Goal: Contribute content

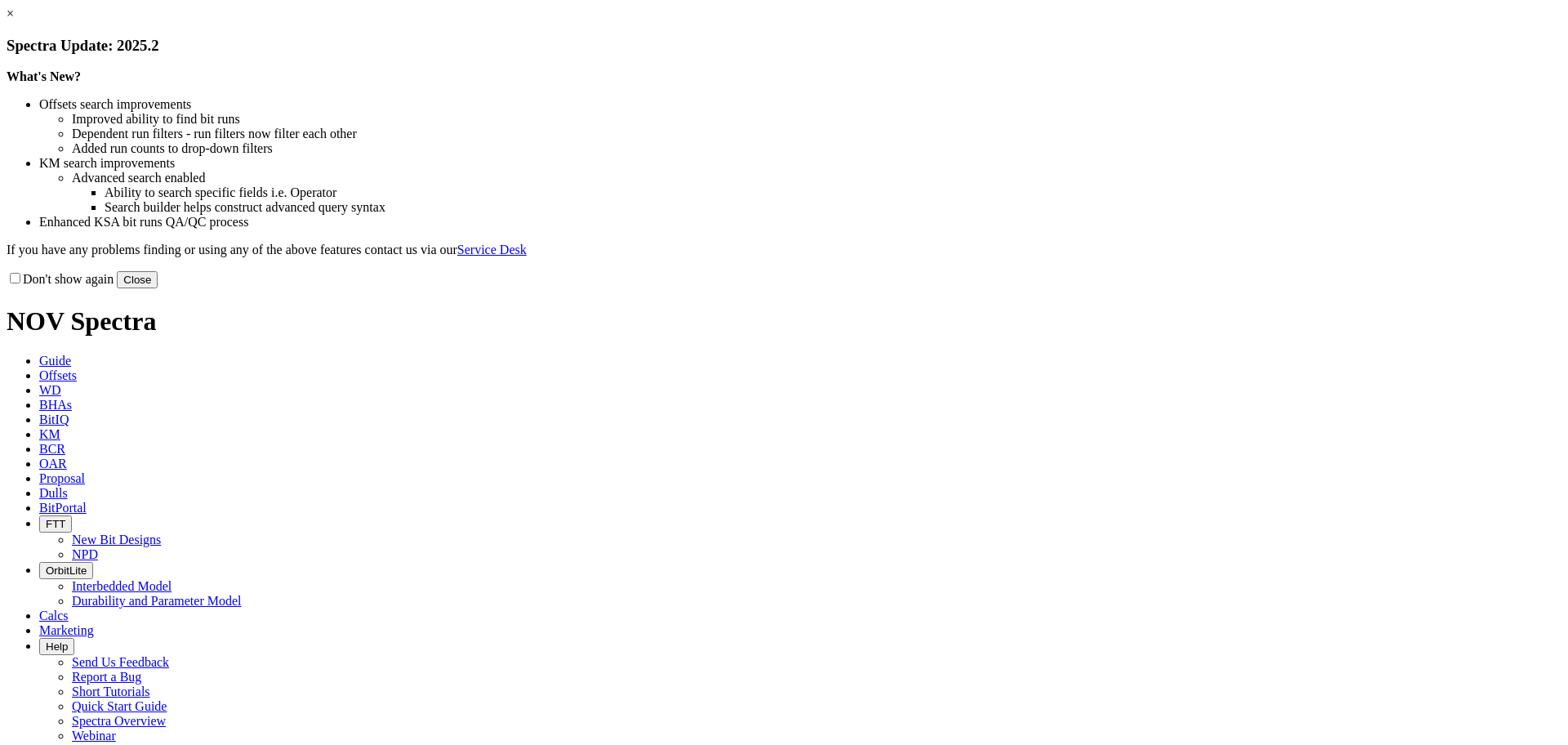
click at [157, 289] on button "Close" at bounding box center [138, 279] width 41 height 17
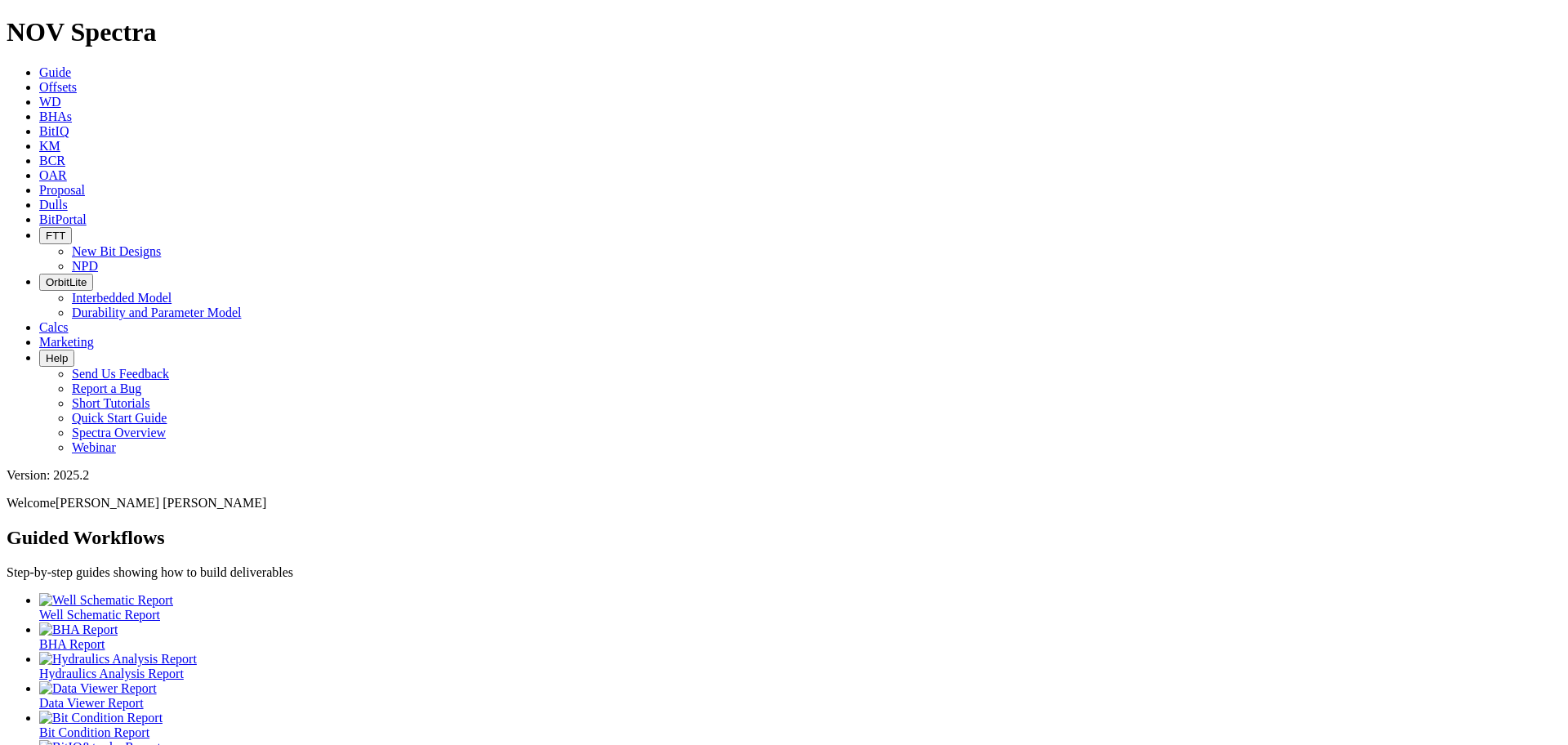
click at [39, 80] on icon at bounding box center [39, 86] width 0 height 14
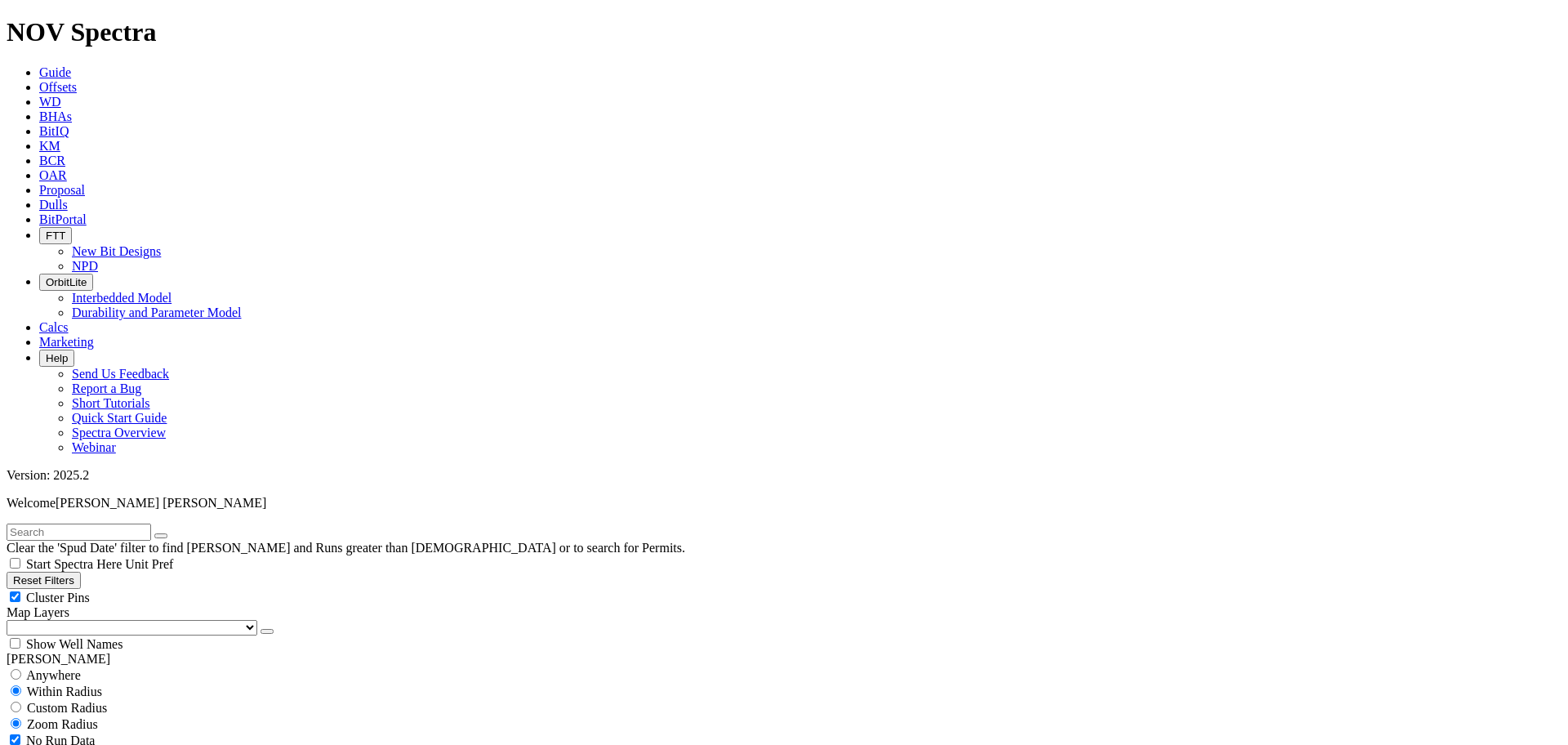
click at [22, 669] on input "radio" at bounding box center [15, 674] width 10 height 10
radio input "true"
radio input "false"
click at [86, 524] on input "text" at bounding box center [79, 532] width 144 height 17
type input "[PERSON_NAME] [PERSON_NAME]"
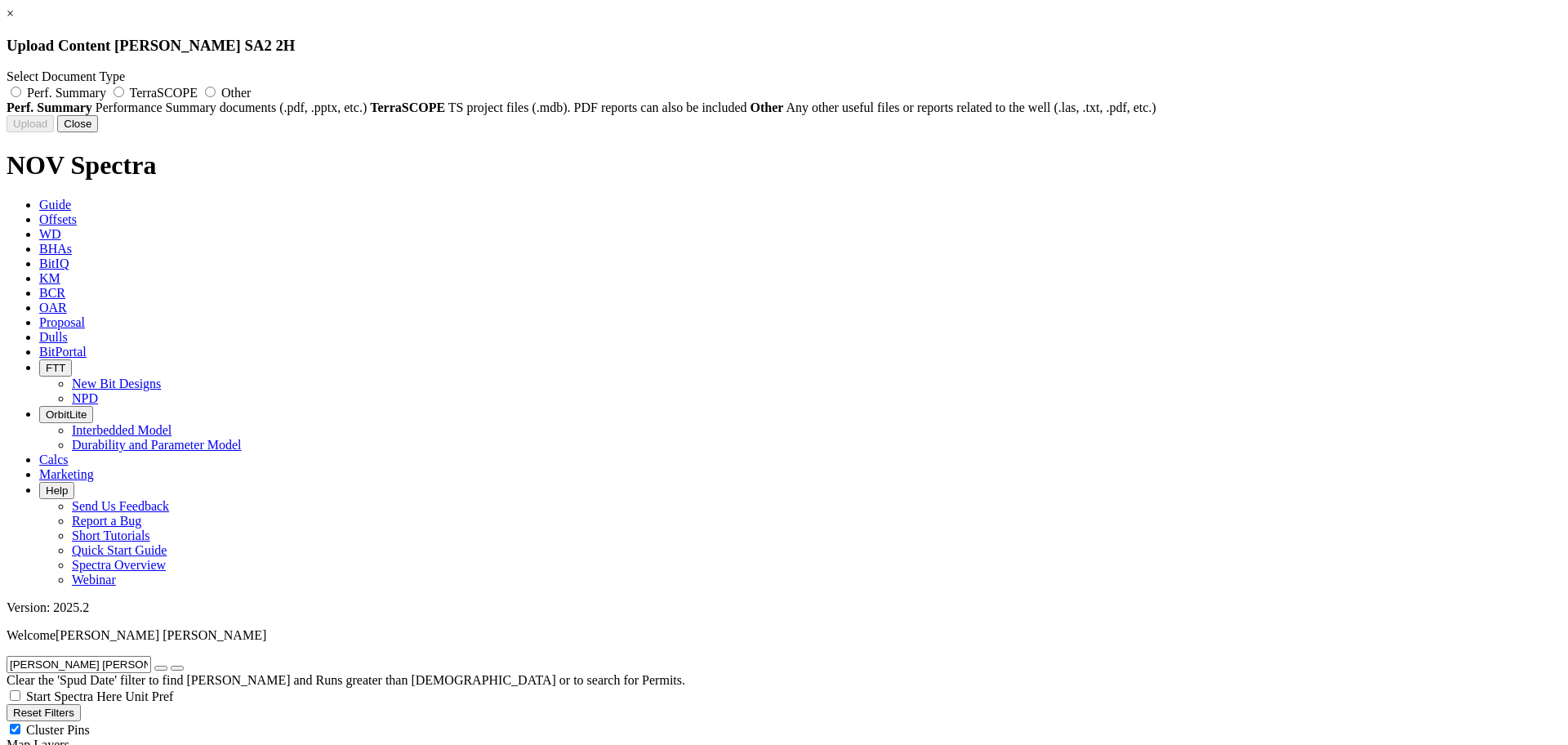
click at [110, 89] on label "Perf. Summary" at bounding box center [58, 93] width 103 height 14
click at [22, 89] on input "Perf. Summary" at bounding box center [15, 91] width 10 height 10
radio input "true"
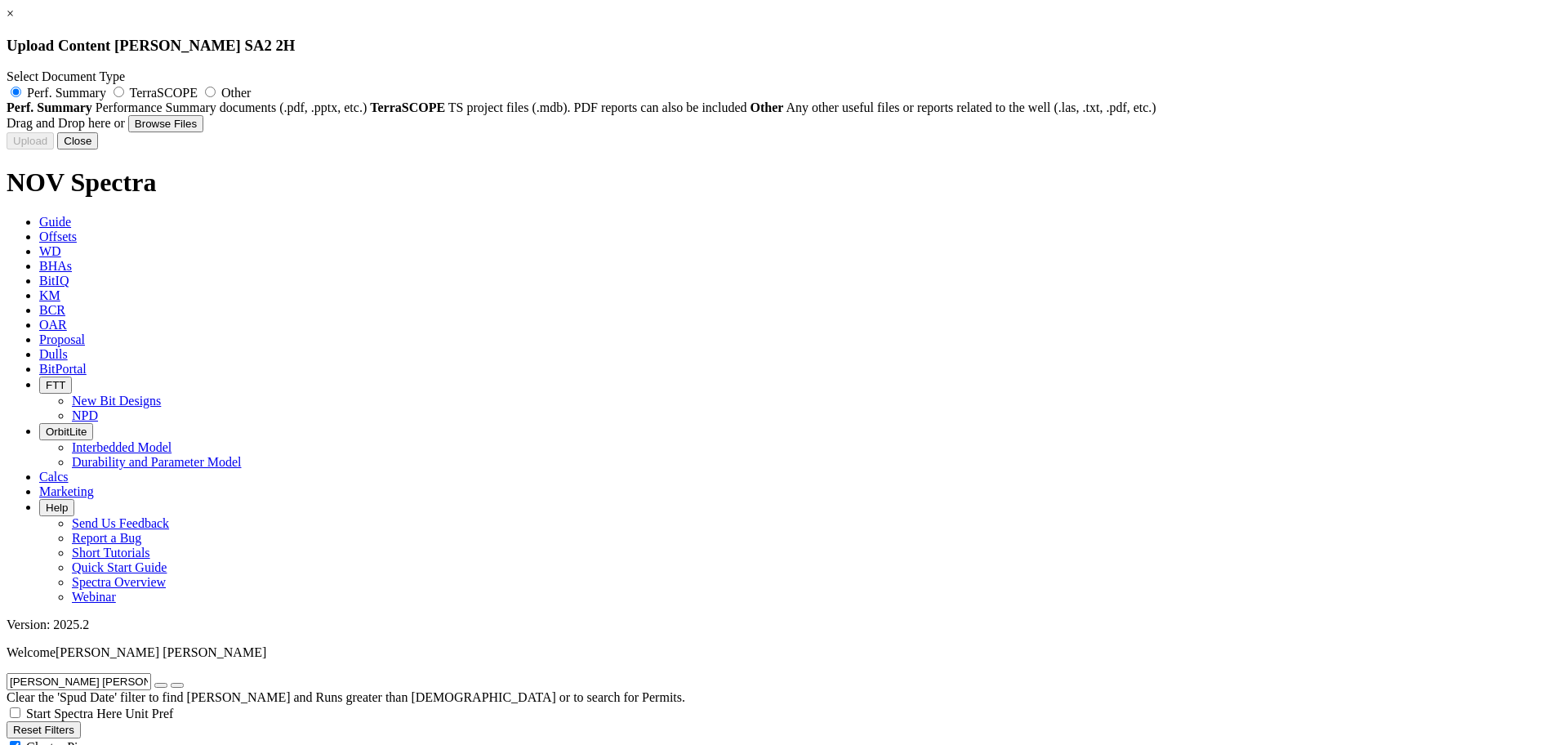
type input "Performance Summary - 8.75 TK63-G9 - Curve Record - [GEOGRAPHIC_DATA] - [US_STA…"
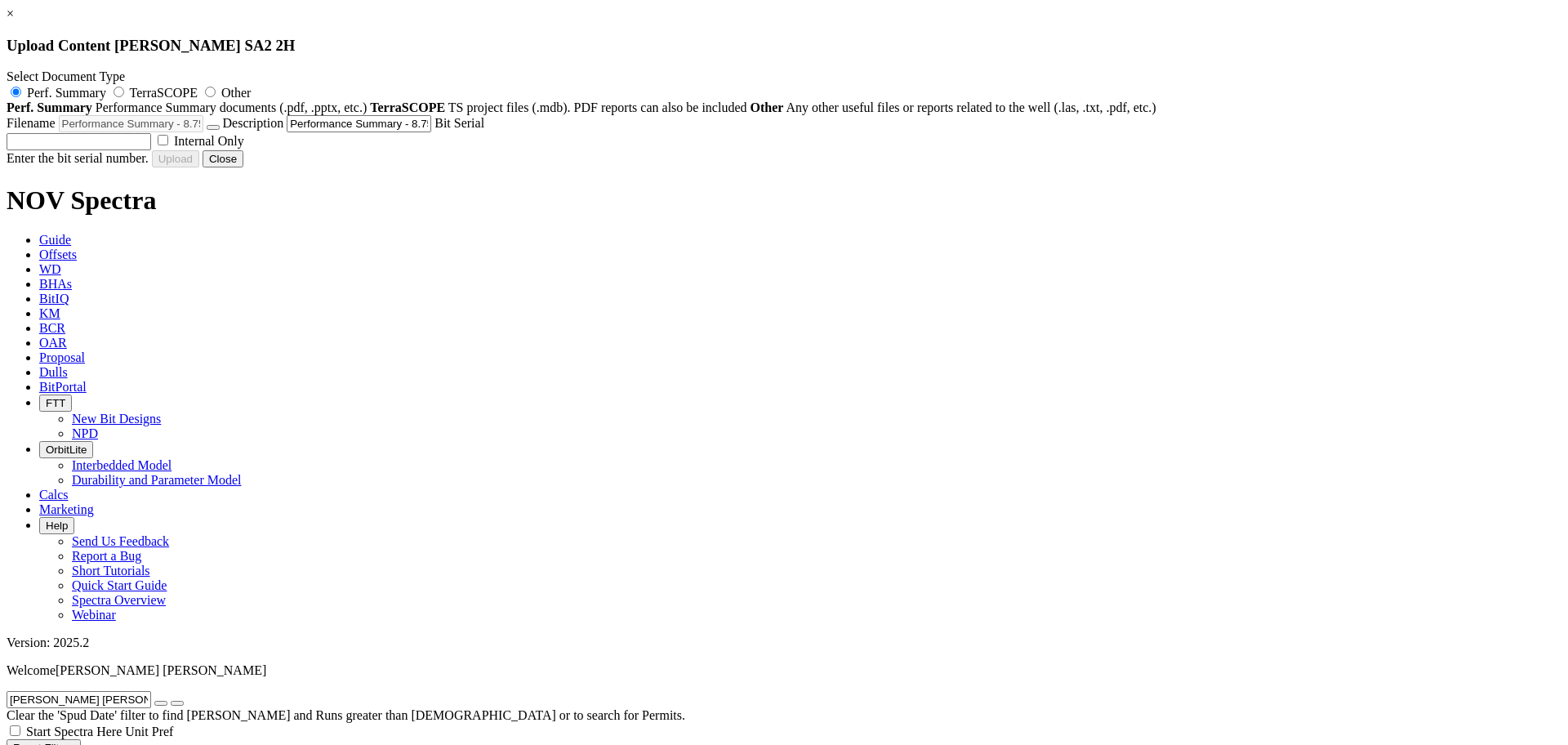
click at [244, 148] on label "Internal Only" at bounding box center [200, 141] width 90 height 14
click at [169, 145] on input "Internal Only" at bounding box center [162, 140] width 10 height 10
checkbox input "true"
click at [151, 150] on input "text" at bounding box center [79, 142] width 144 height 17
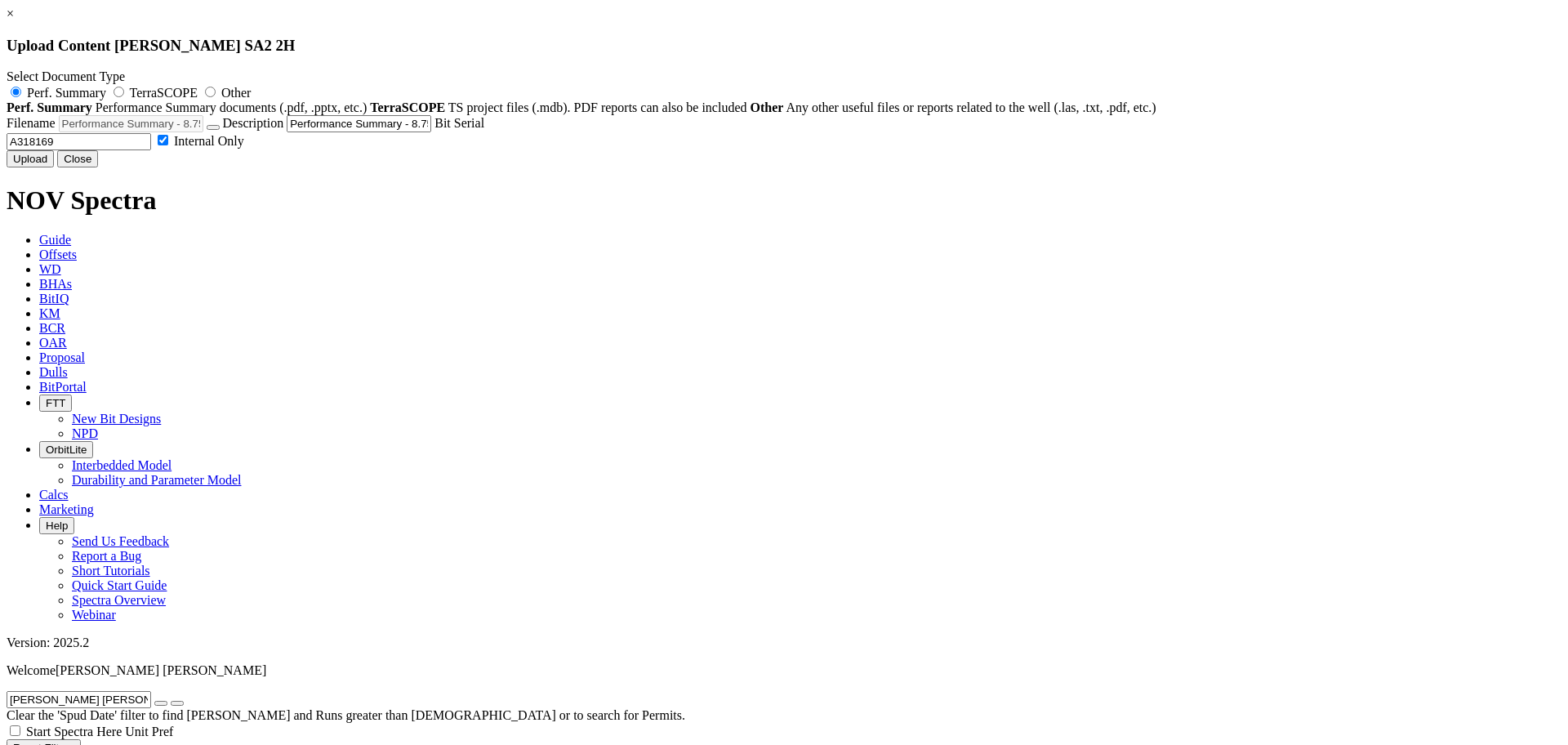
drag, startPoint x: 818, startPoint y: 321, endPoint x: 767, endPoint y: 321, distance: 51.0
click at [151, 150] on input "A318169" at bounding box center [79, 142] width 144 height 17
type input "A318169"
click at [54, 168] on button "Upload" at bounding box center [30, 158] width 48 height 17
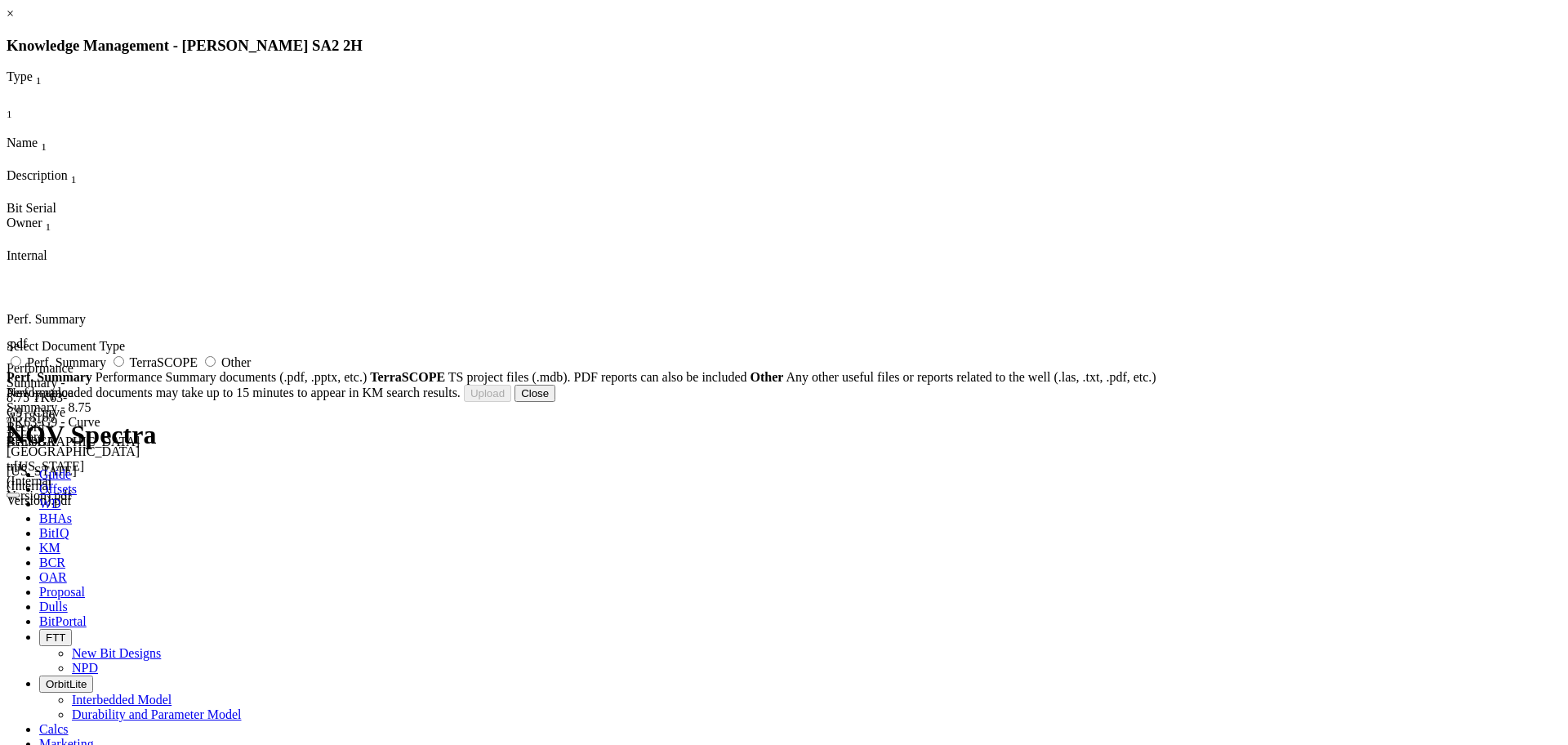
click at [110, 369] on label "Perf. Summary" at bounding box center [58, 362] width 103 height 14
click at [22, 366] on input "Perf. Summary" at bounding box center [15, 361] width 10 height 10
radio input "true"
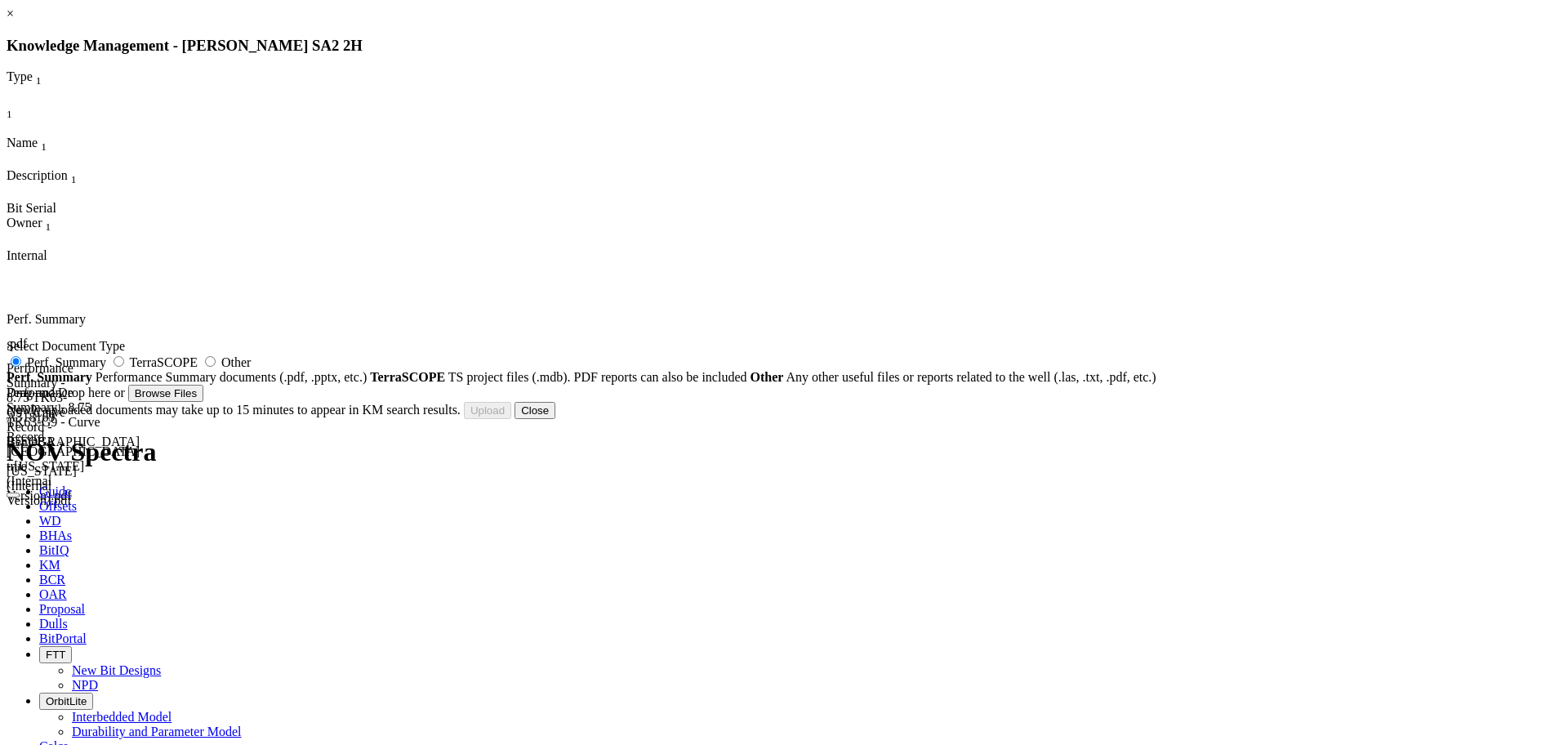
type input "Performance Summary - 8.75 TK63-G9 - Curve Record - [GEOGRAPHIC_DATA] - [US_STA…"
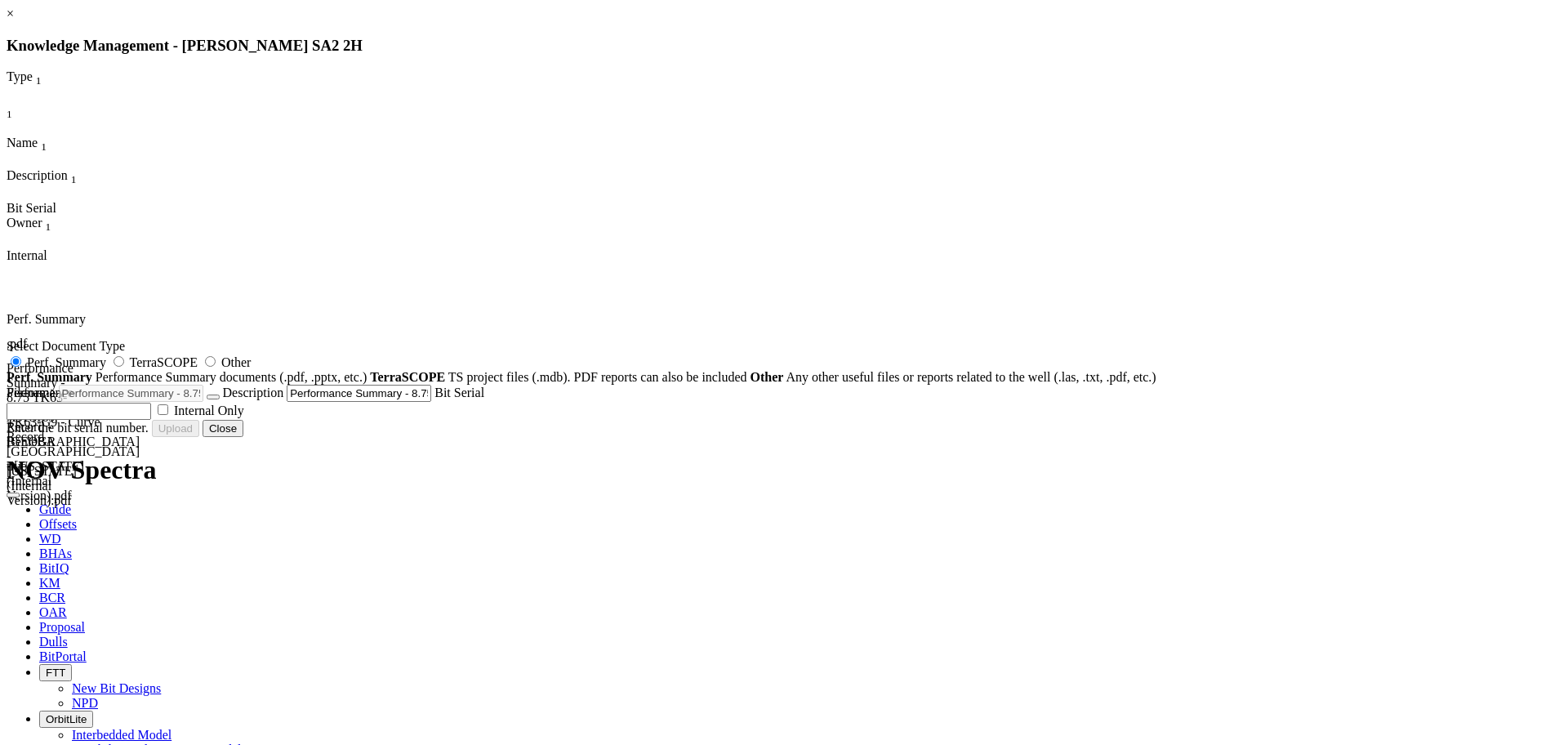
click at [151, 420] on input "text" at bounding box center [79, 411] width 144 height 17
paste input "A318169"
type input "A318169"
click at [54, 437] on button "Upload" at bounding box center [30, 428] width 48 height 17
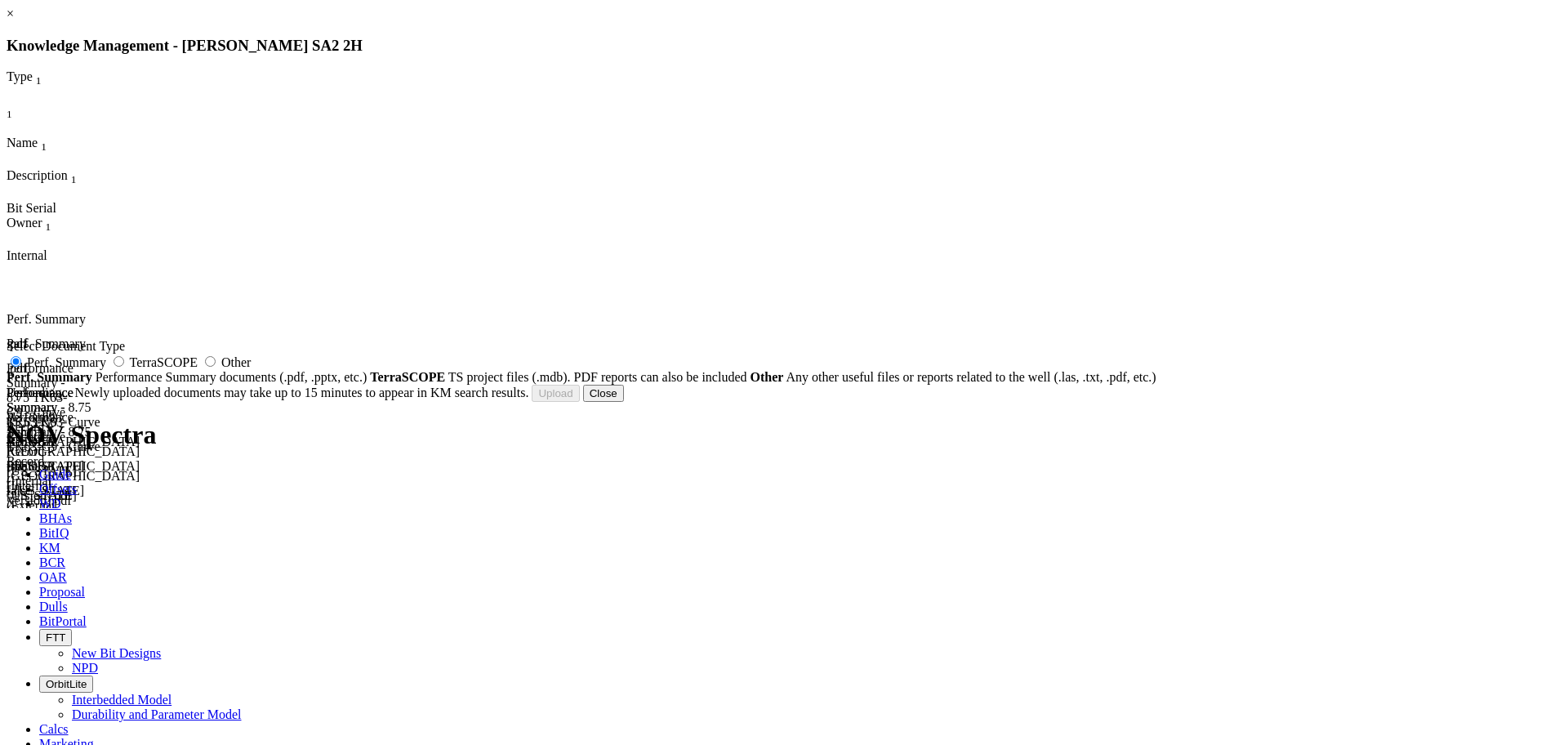
radio input "false"
click at [555, 402] on button "Close" at bounding box center [535, 394] width 41 height 17
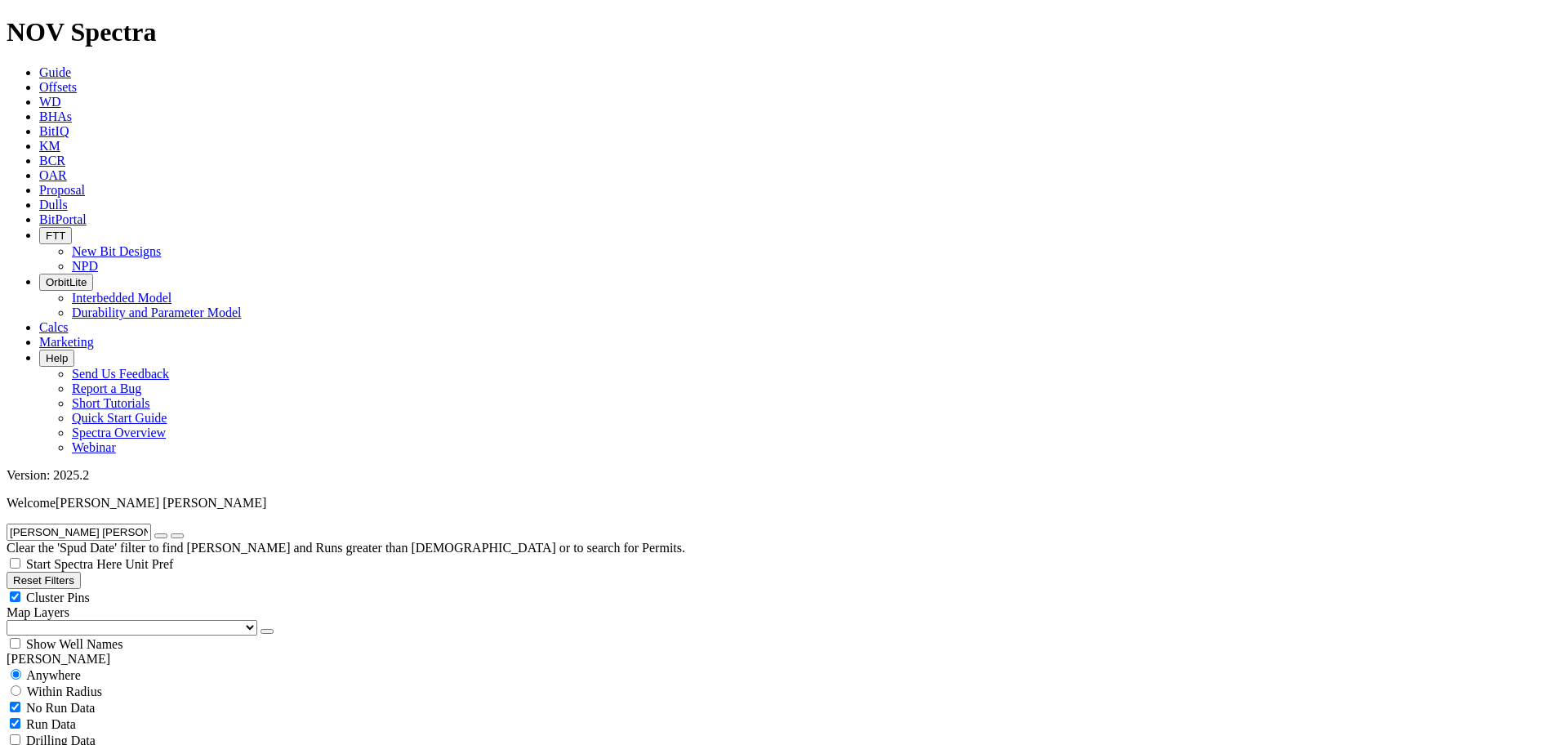
click at [71, 66] on span "Guide" at bounding box center [55, 72] width 32 height 14
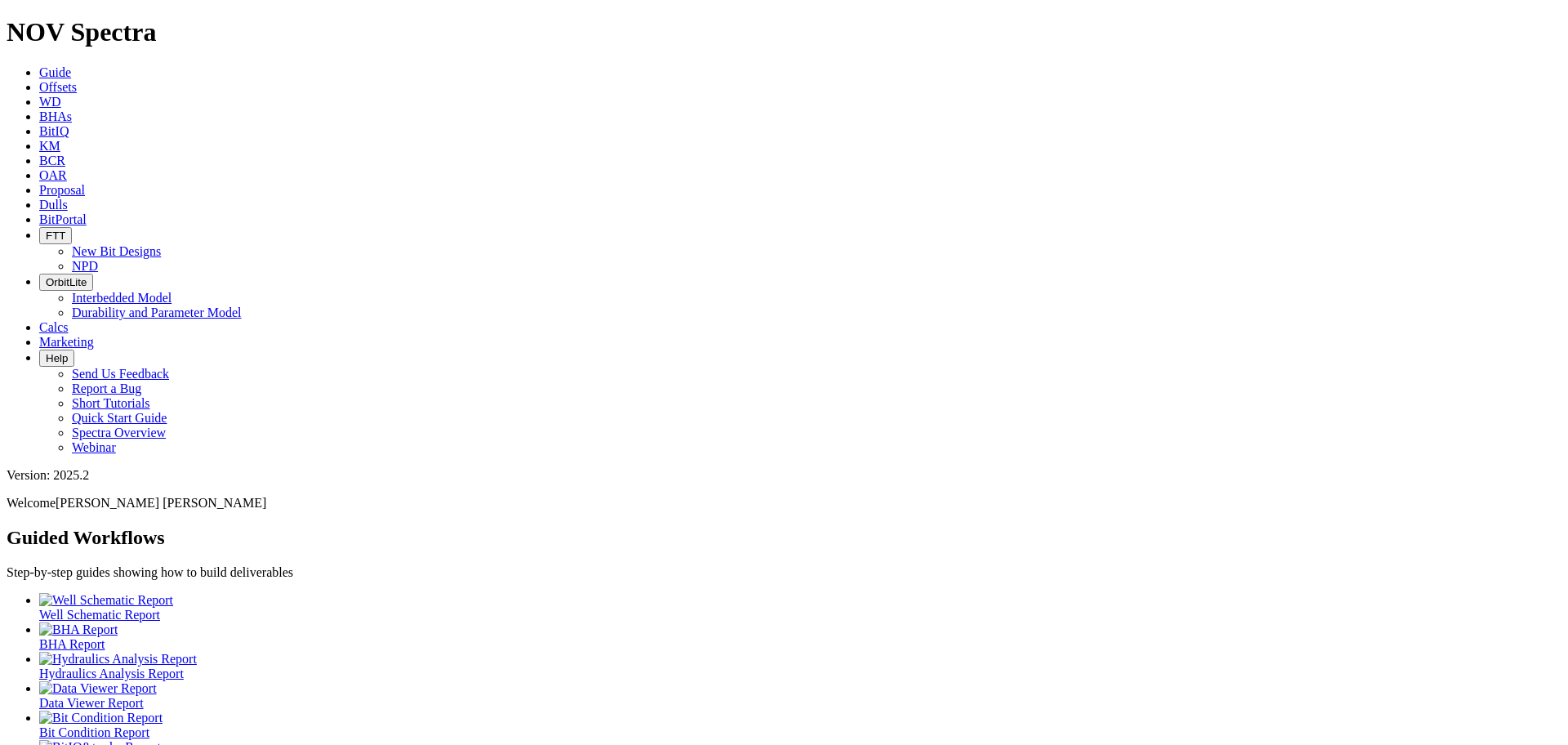
click at [77, 80] on span "Offsets" at bounding box center [58, 86] width 37 height 14
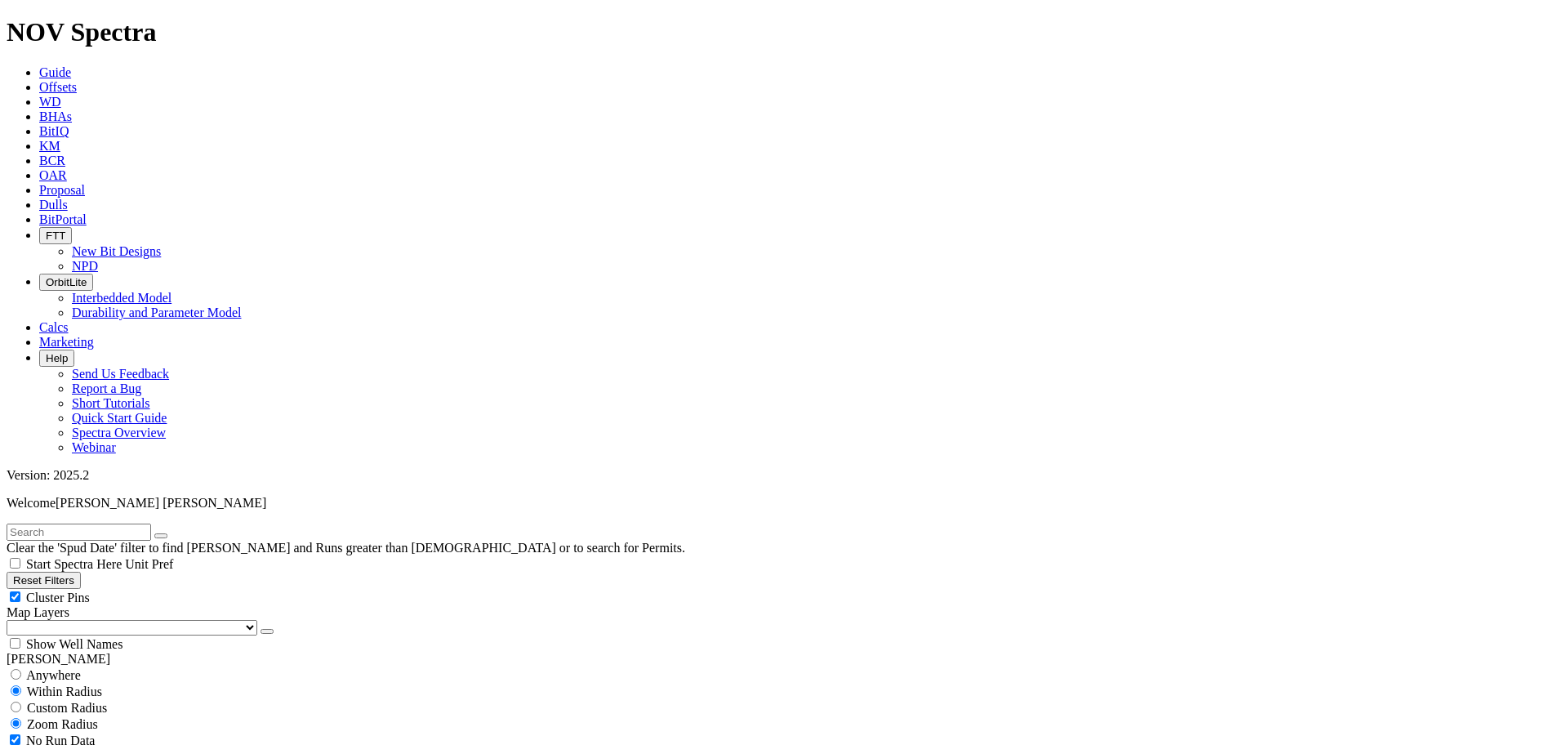
click at [61, 139] on span "KM" at bounding box center [50, 145] width 22 height 14
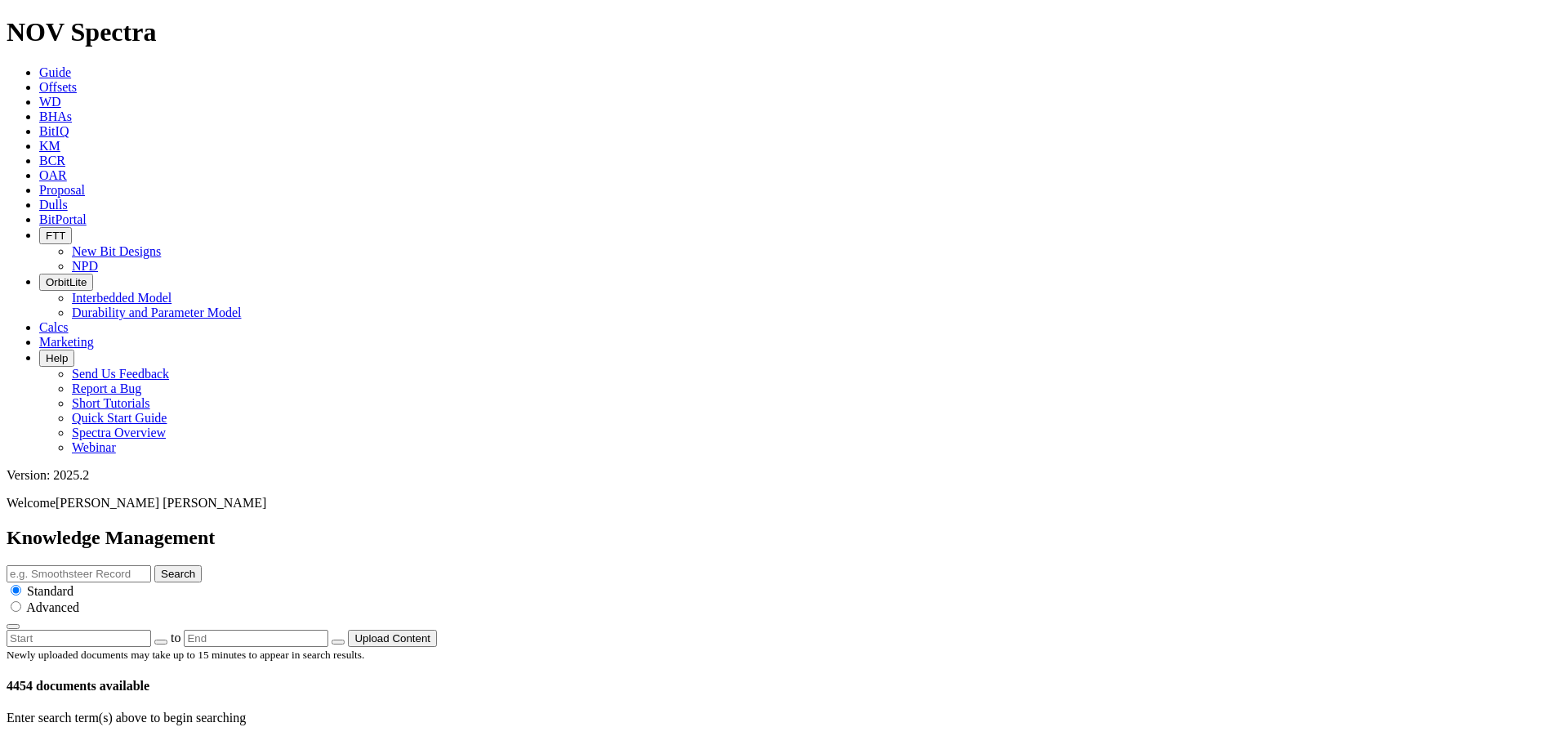
click at [161, 642] on icon "button" at bounding box center [161, 642] width 0 height 0
type input "[DATE]"
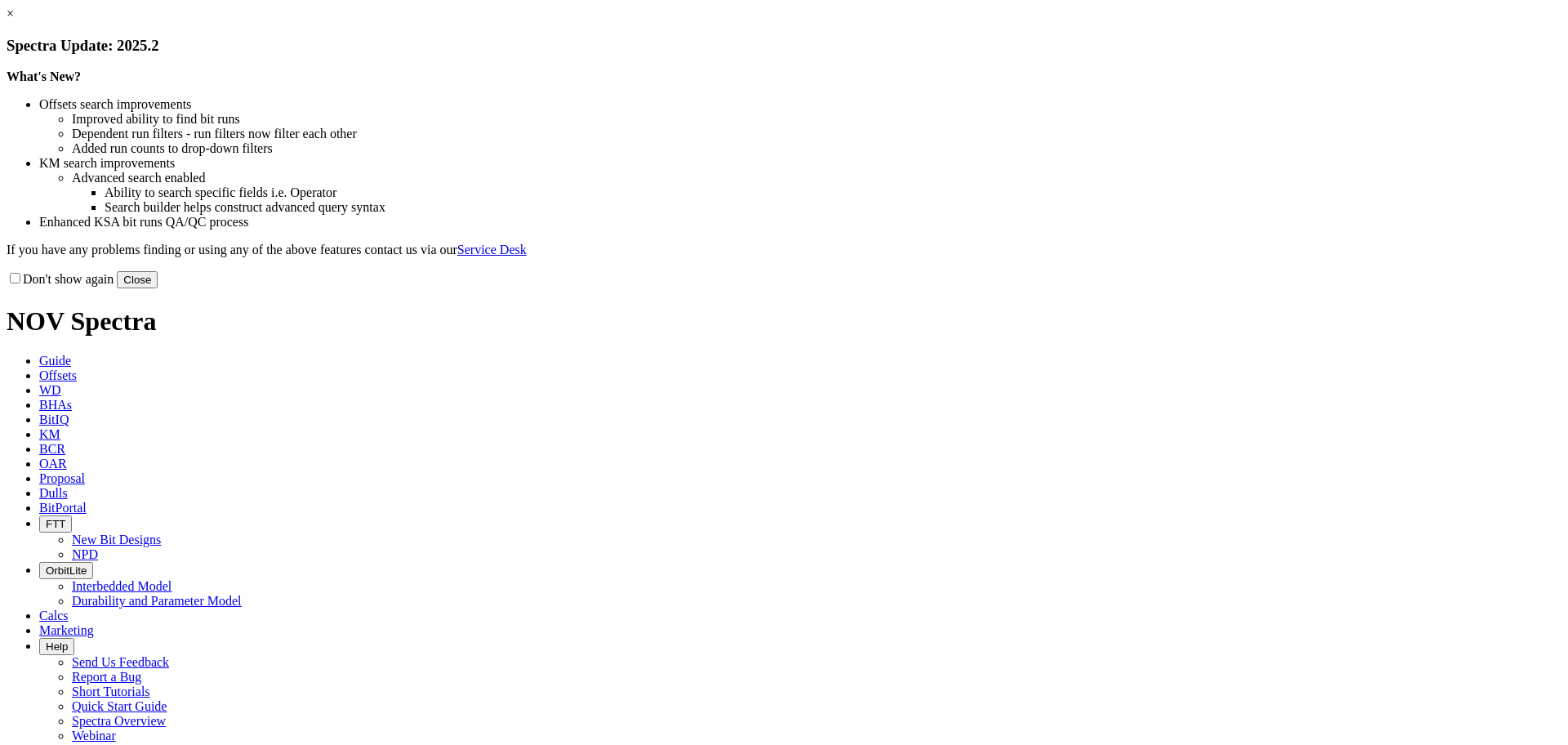
click at [14, 21] on link "×" at bounding box center [10, 13] width 7 height 14
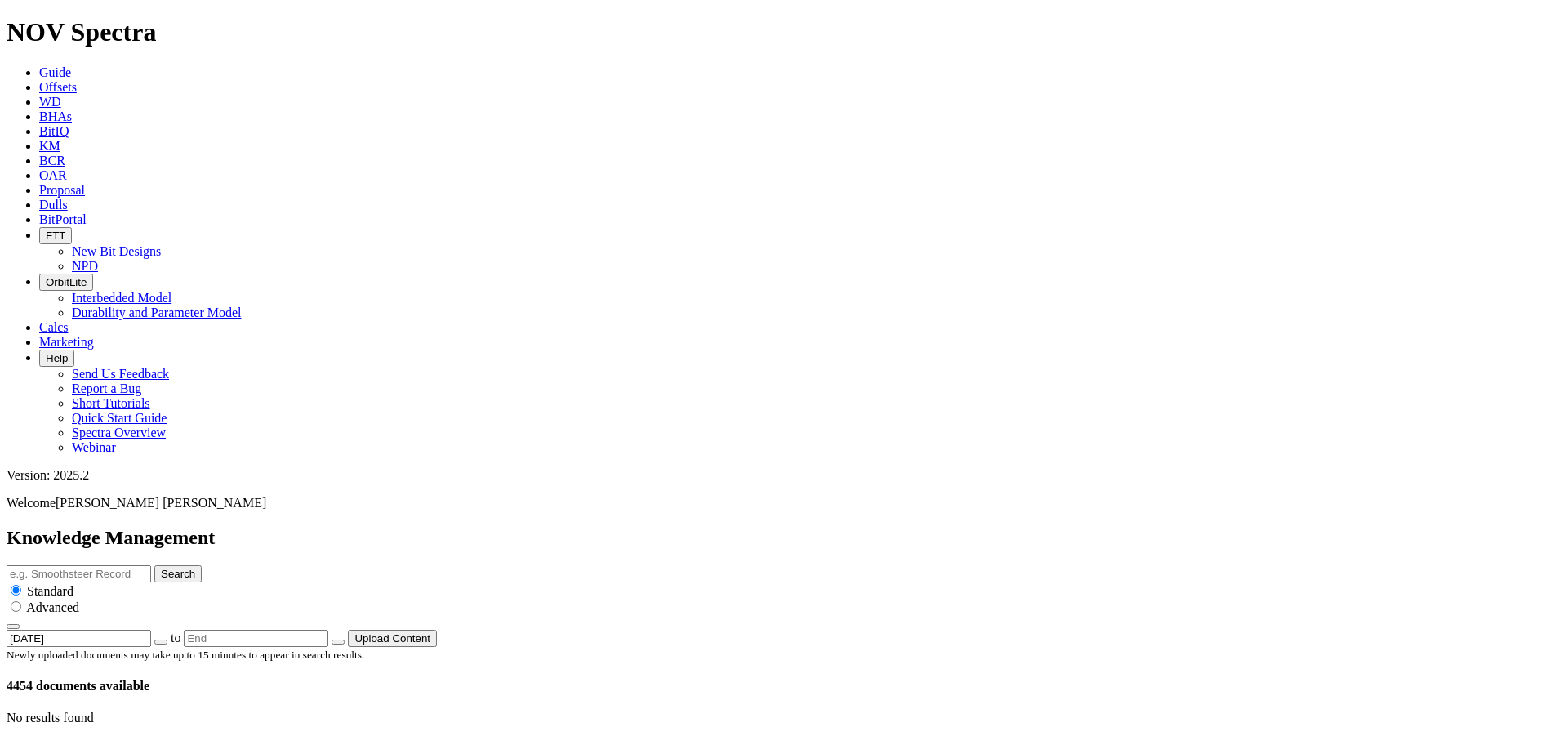
click at [161, 642] on icon "button" at bounding box center [161, 642] width 0 height 0
click at [875, 710] on div "No results found" at bounding box center [784, 718] width 1555 height 15
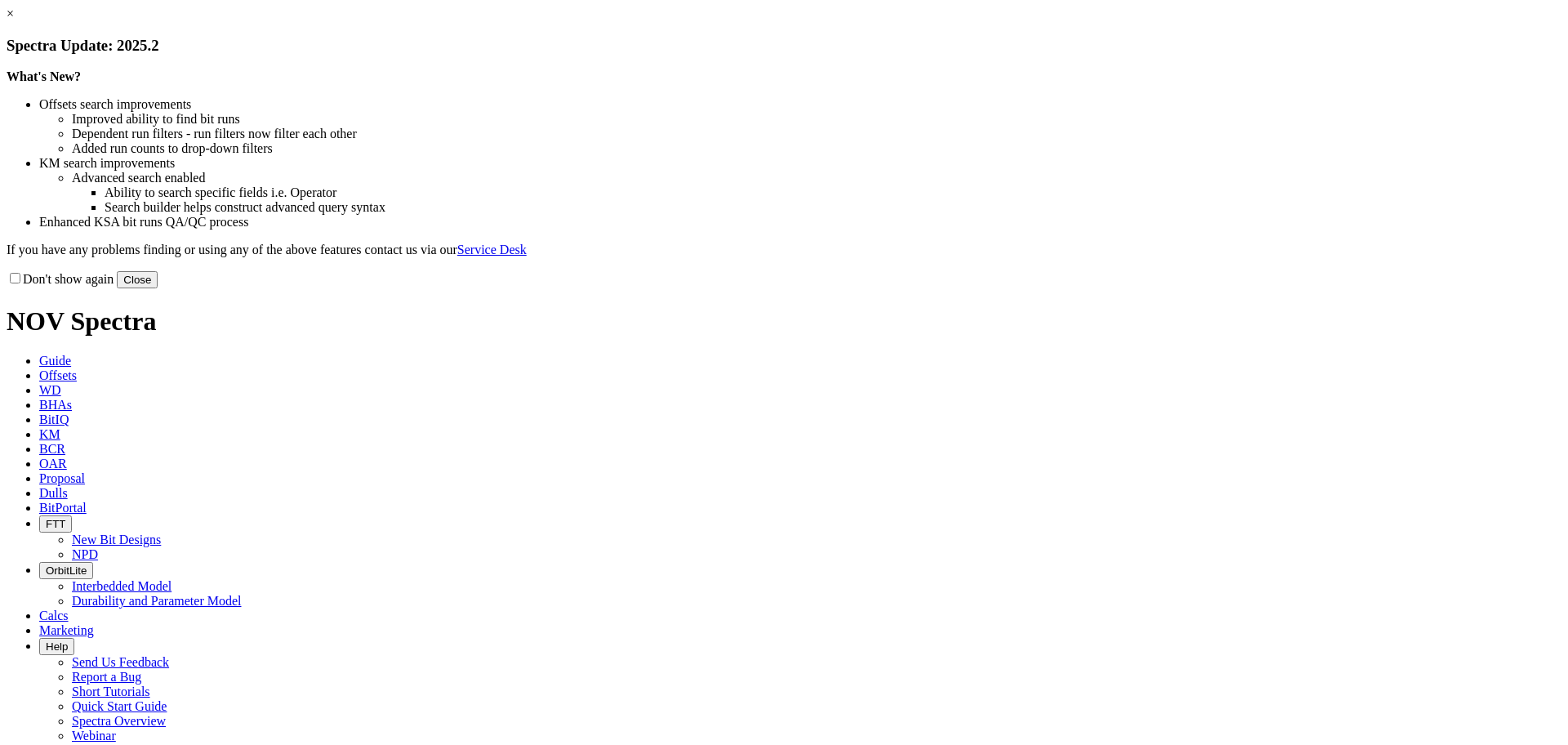
click at [14, 21] on link "×" at bounding box center [10, 13] width 7 height 14
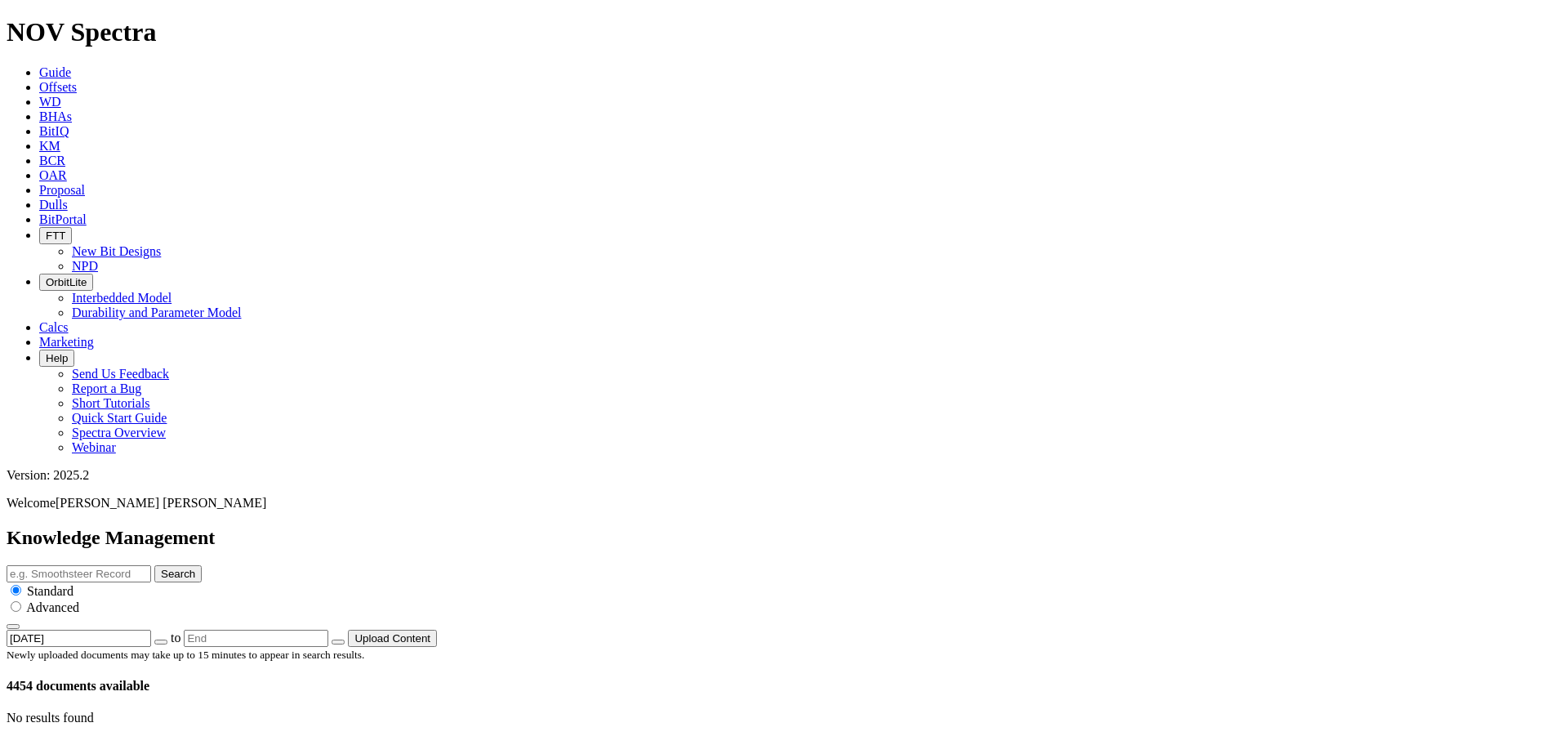
click at [201, 565] on button "Search" at bounding box center [178, 574] width 48 height 17
click at [62, 744] on icon at bounding box center [62, 753] width 0 height 14
